Goal: Find specific fact: Find specific fact

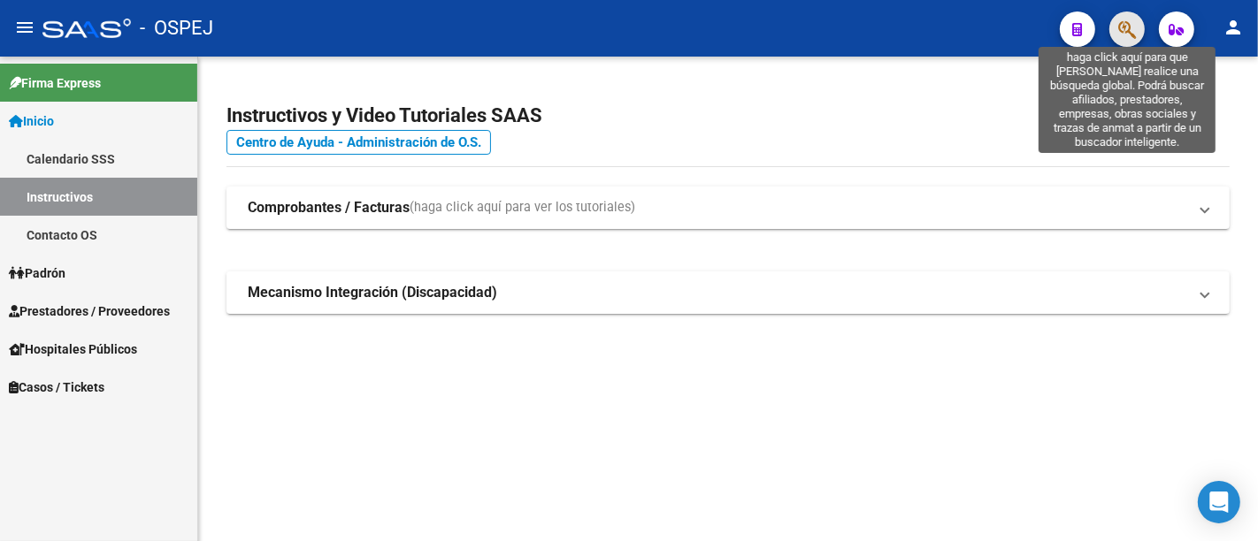
click at [1124, 26] on icon "button" at bounding box center [1127, 29] width 18 height 20
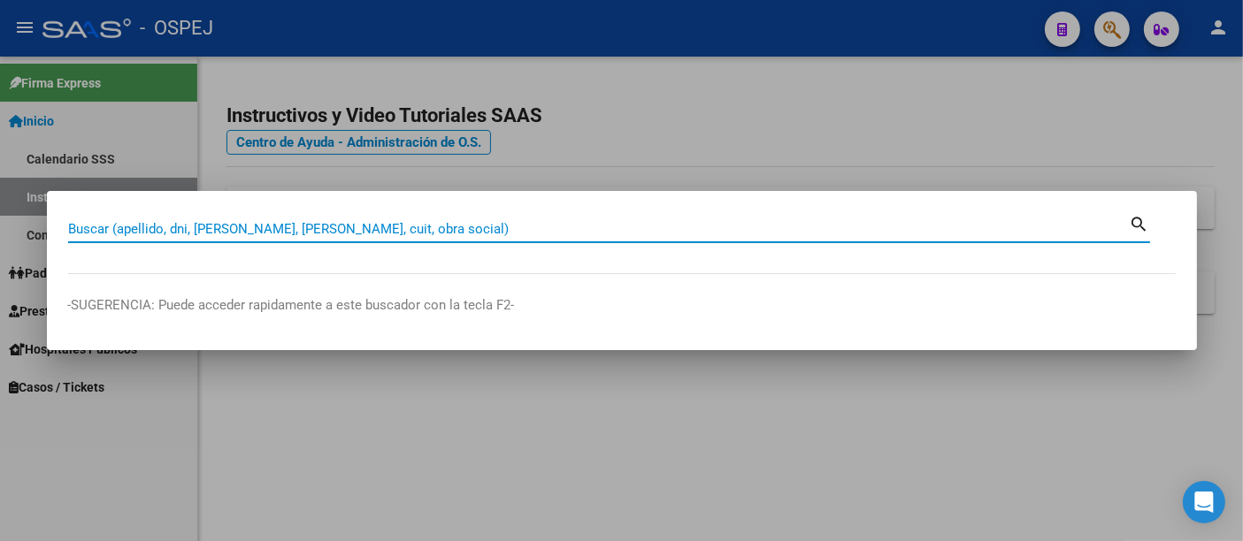
paste input "44643869"
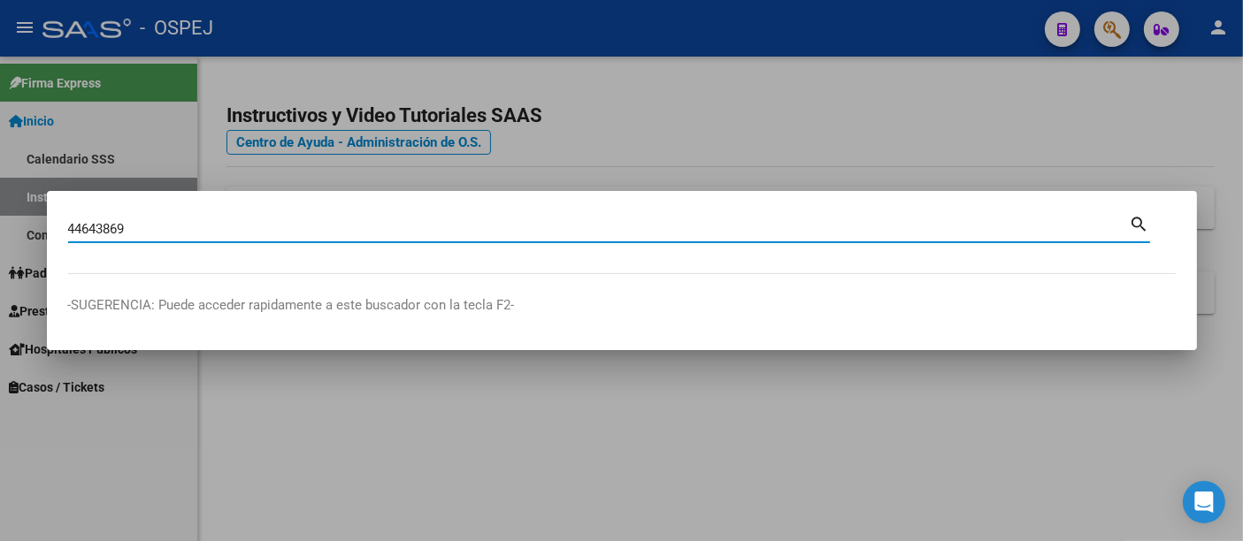
type input "44643869"
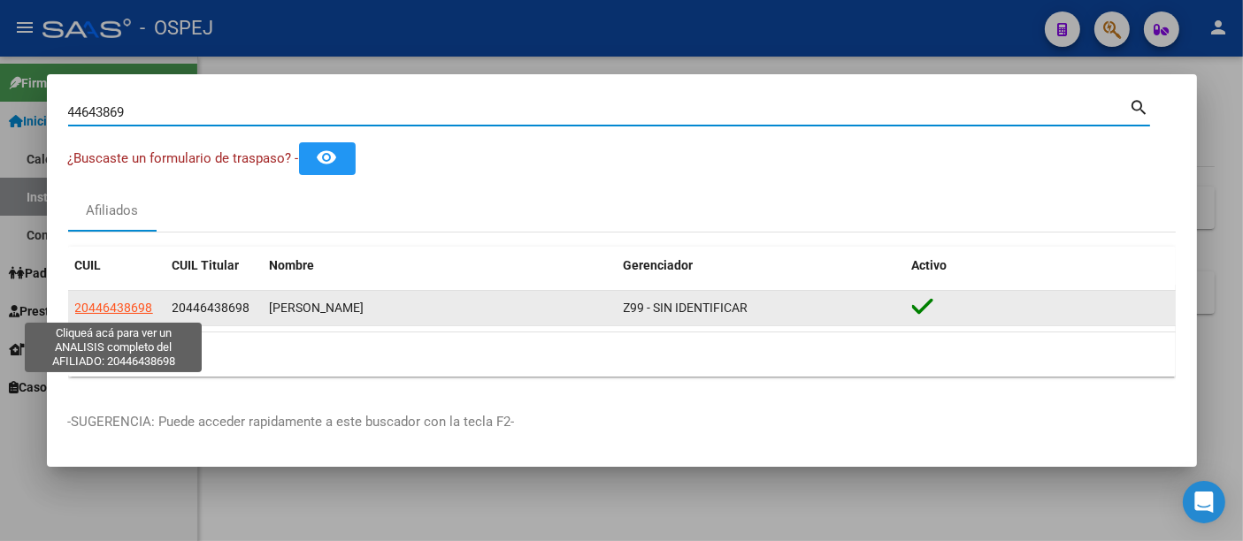
click at [124, 307] on span "20446438698" at bounding box center [114, 308] width 78 height 14
type textarea "20446438698"
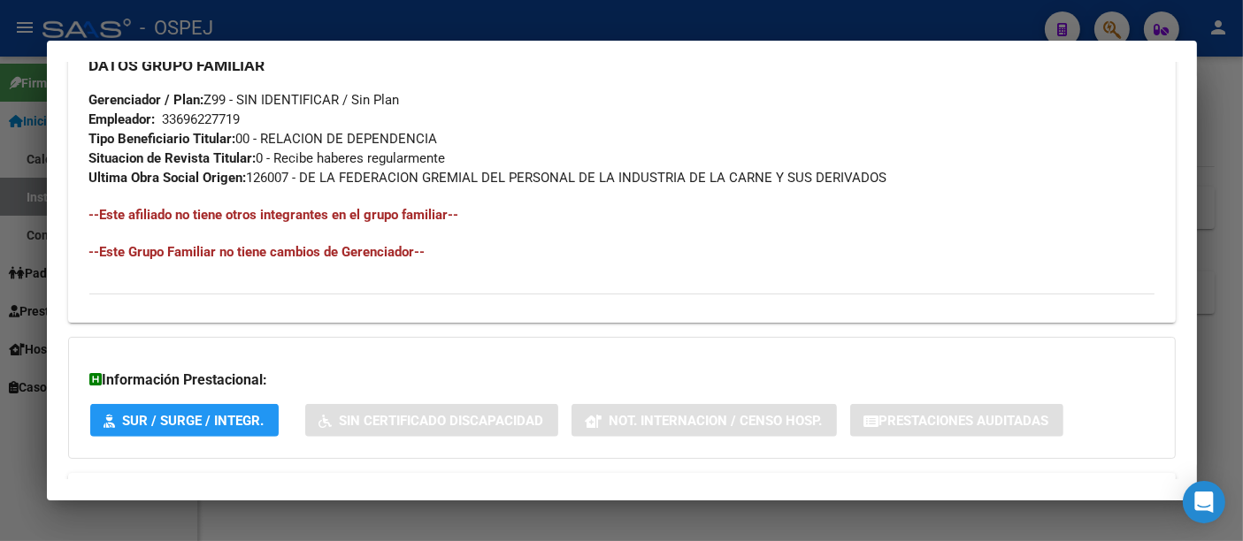
scroll to position [942, 0]
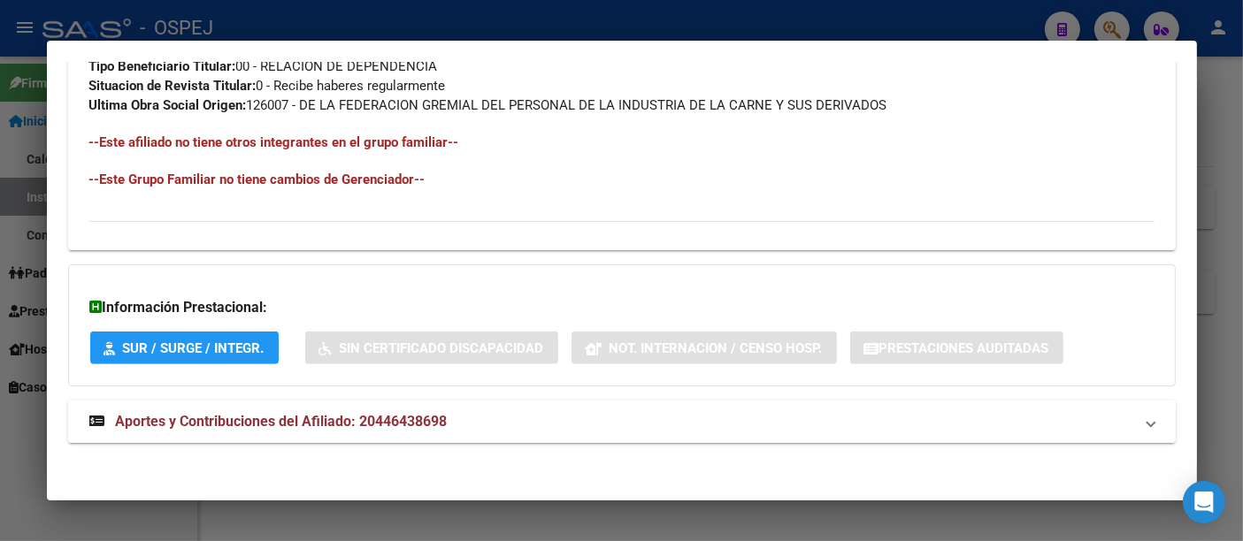
click at [399, 417] on span "Aportes y Contribuciones del Afiliado: 20446438698" at bounding box center [282, 421] width 332 height 17
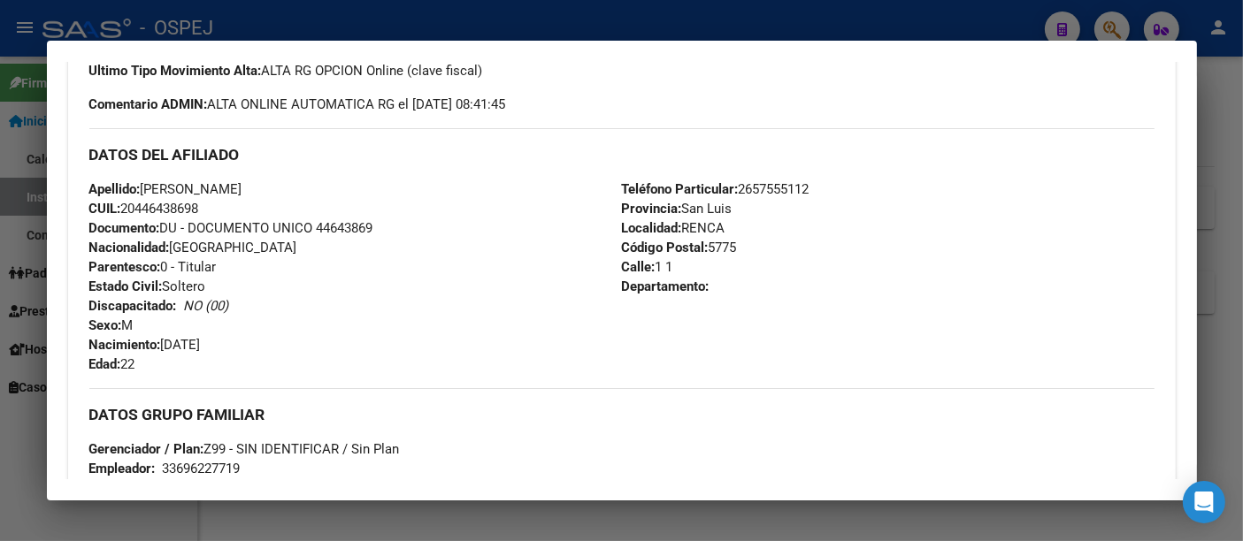
scroll to position [0, 0]
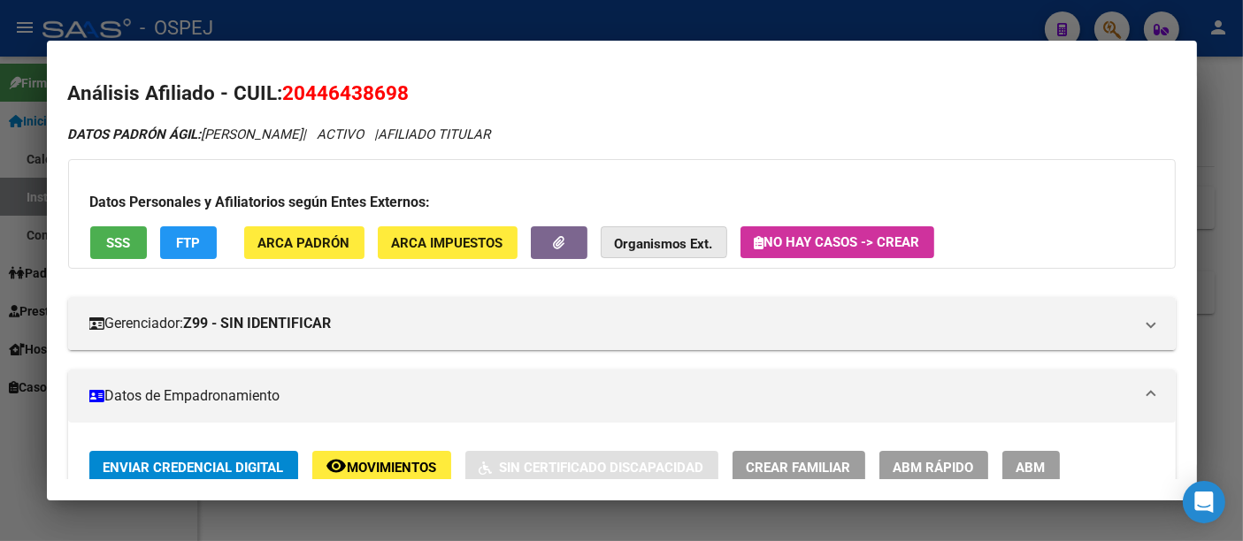
click at [655, 241] on strong "Organismos Ext." at bounding box center [664, 244] width 98 height 16
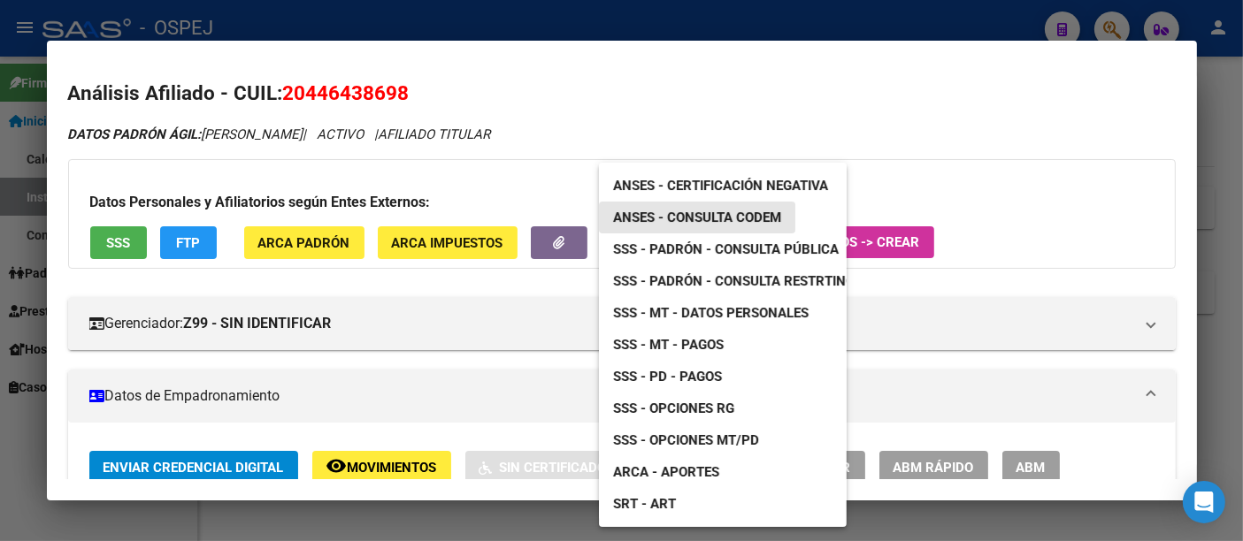
click at [685, 213] on span "ANSES - Consulta CODEM" at bounding box center [697, 218] width 168 height 16
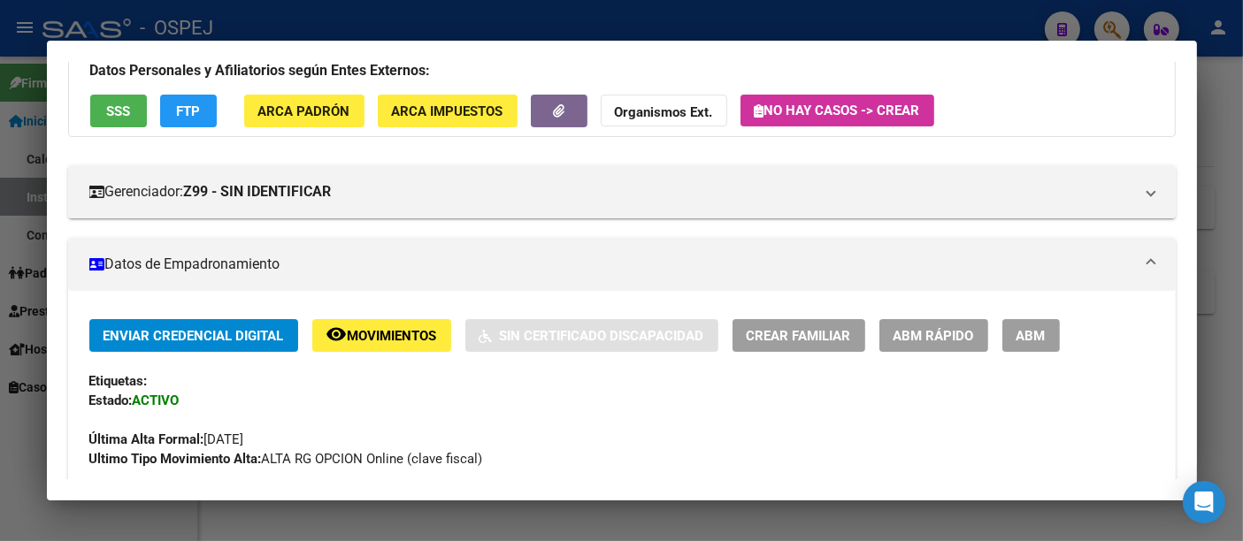
scroll to position [126, 0]
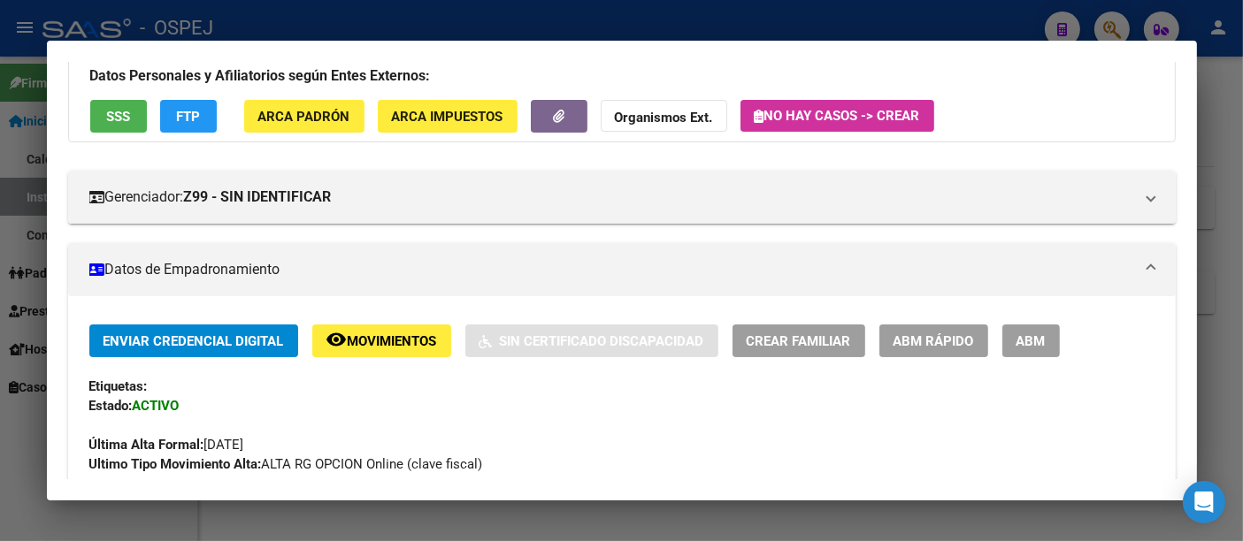
click at [653, 112] on strong "Organismos Ext." at bounding box center [664, 118] width 98 height 16
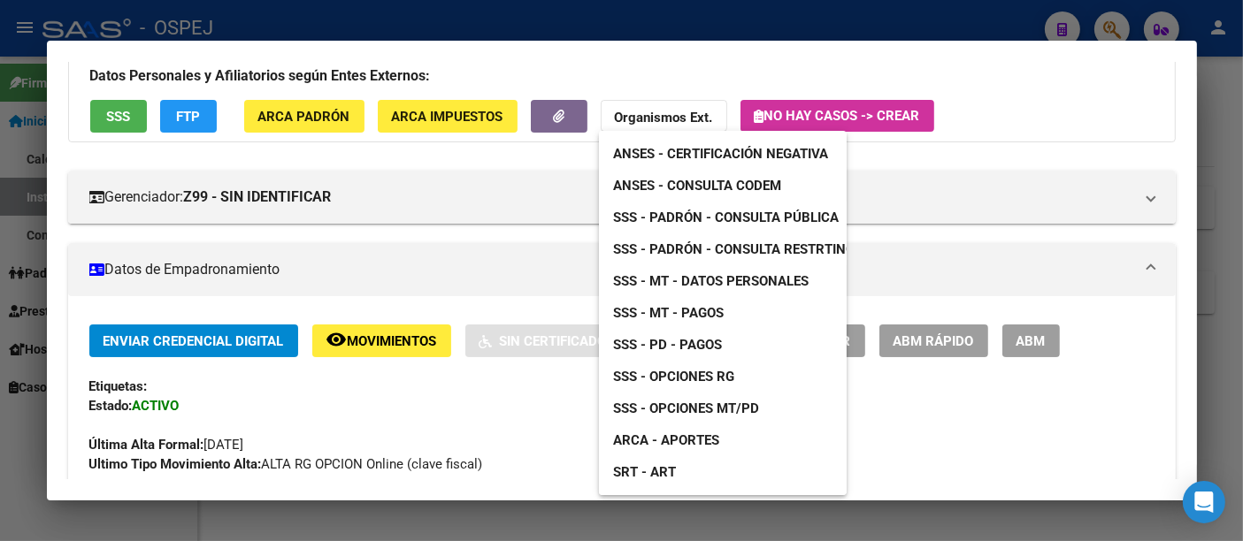
click at [701, 437] on span "ARCA - Aportes" at bounding box center [666, 440] width 106 height 16
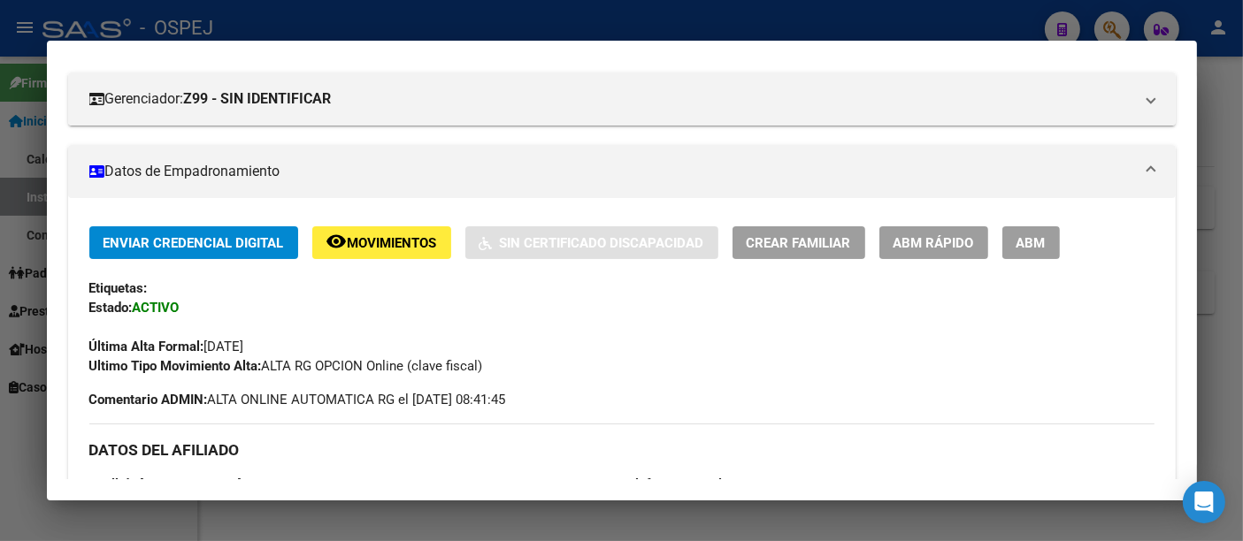
scroll to position [323, 0]
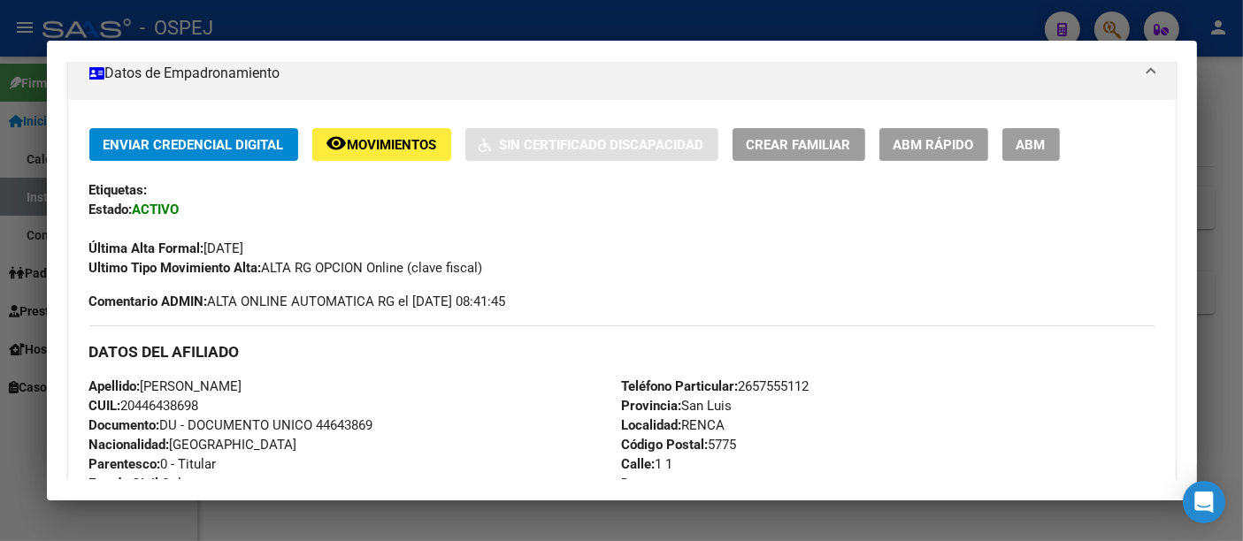
click at [150, 402] on span "CUIL: 20446438698" at bounding box center [144, 406] width 110 height 16
copy span "20446438698"
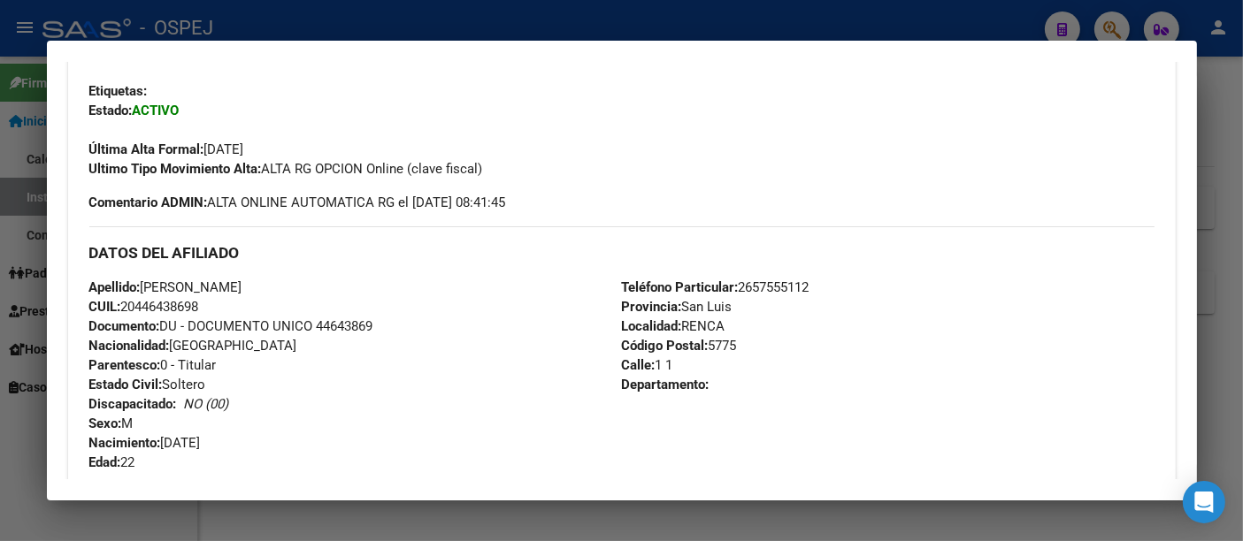
drag, startPoint x: 143, startPoint y: 287, endPoint x: 272, endPoint y: 302, distance: 130.1
click at [272, 302] on div "Apellido: [PERSON_NAME] CUIL: 20446438698 Documento: DU - DOCUMENTO UNICO 44643…" at bounding box center [355, 375] width 532 height 195
copy div "[PERSON_NAME] CUIL: 20446438698"
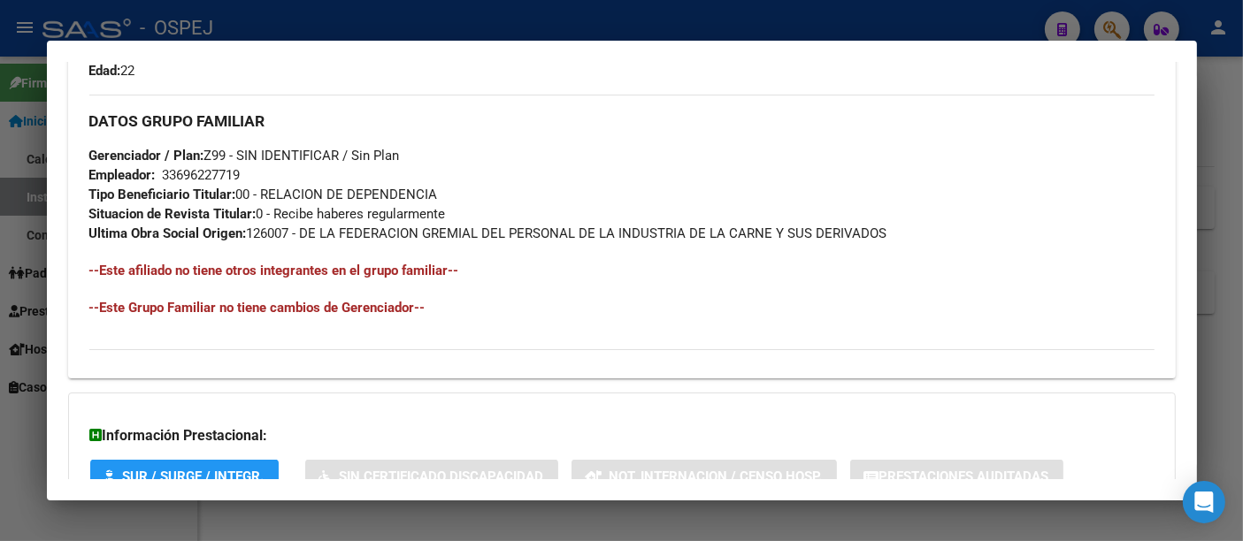
scroll to position [815, 0]
